Goal: Task Accomplishment & Management: Manage account settings

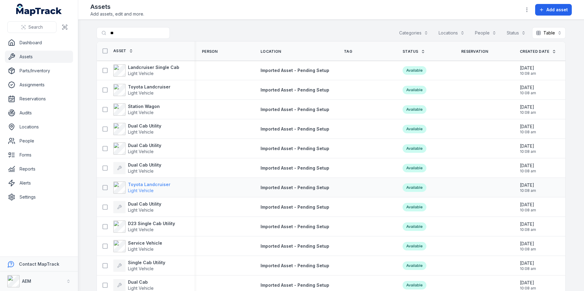
click at [135, 186] on strong "Toyota Landcruiser" at bounding box center [149, 185] width 42 height 6
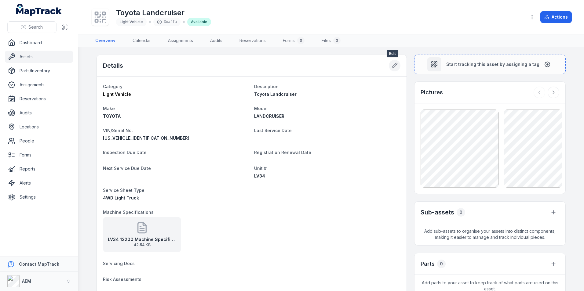
click at [395, 64] on button at bounding box center [395, 66] width 12 height 12
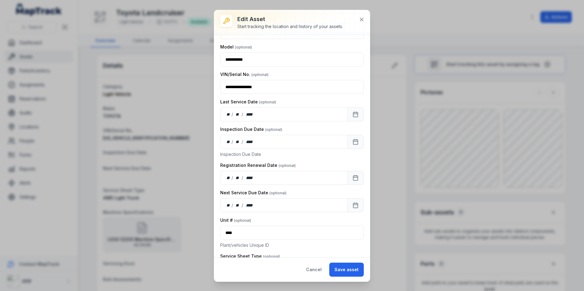
scroll to position [92, 0]
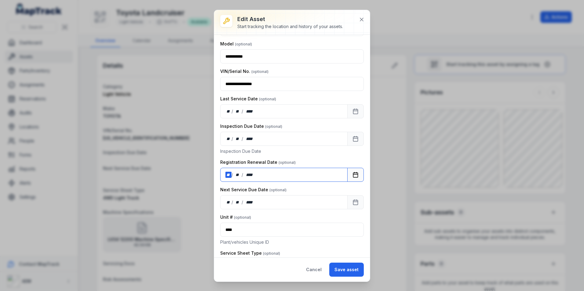
click at [230, 174] on div "**" at bounding box center [228, 175] width 6 height 6
drag, startPoint x: 349, startPoint y: 268, endPoint x: 346, endPoint y: 260, distance: 9.0
click at [349, 269] on button "Save asset" at bounding box center [346, 270] width 34 height 14
